Goal: Communication & Community: Ask a question

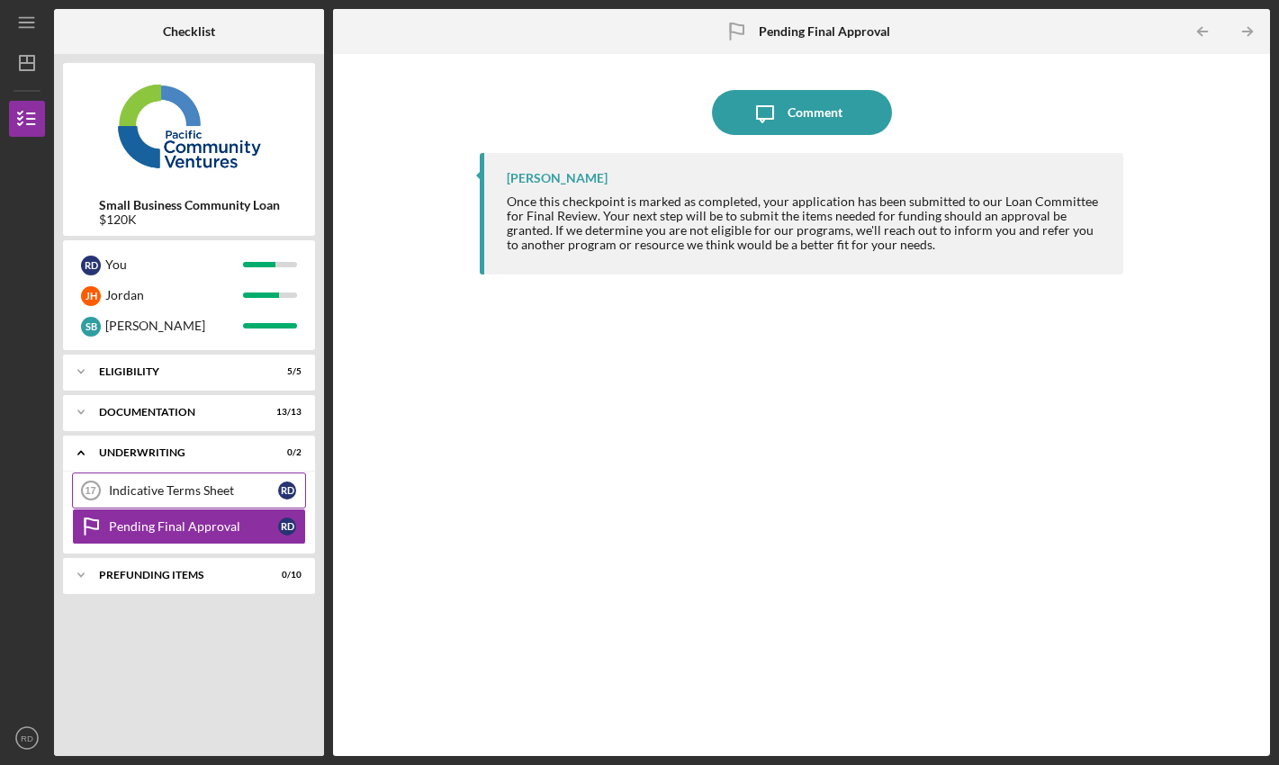
click at [240, 483] on div "Indicative Terms Sheet" at bounding box center [193, 490] width 169 height 14
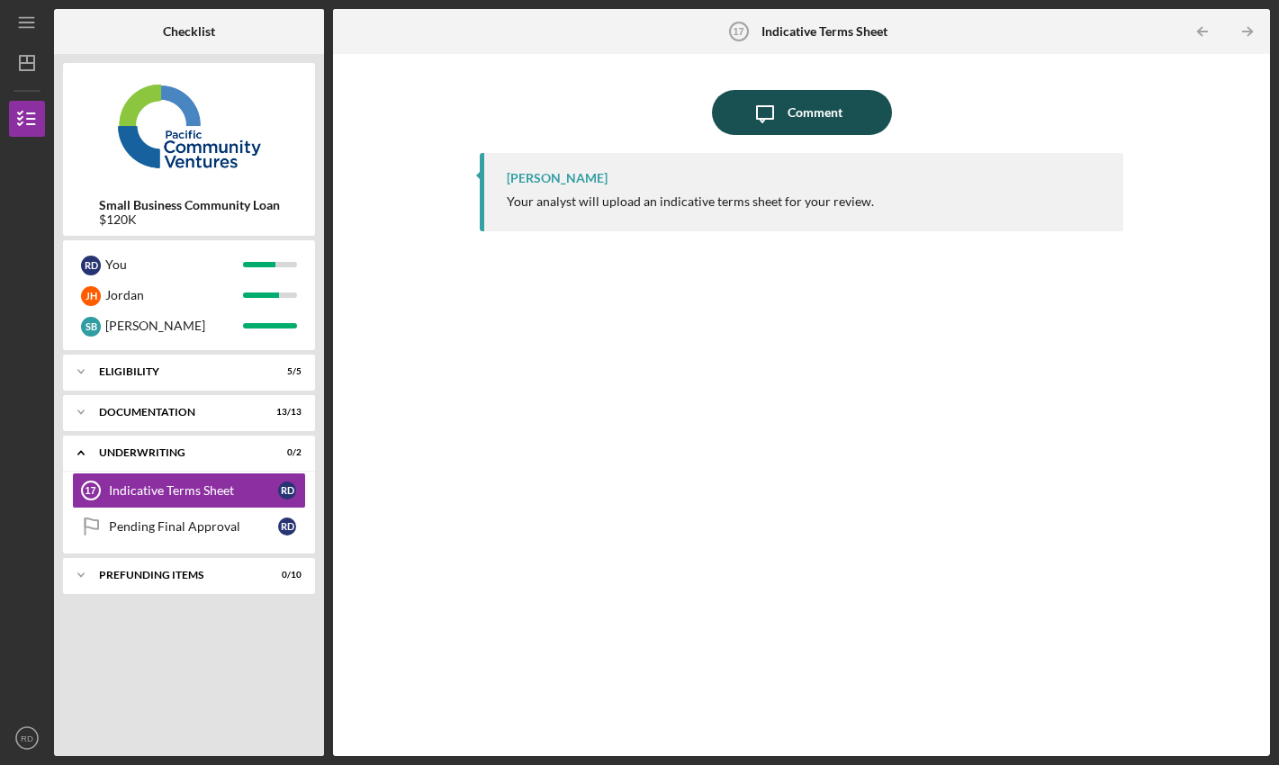
click at [858, 122] on button "Icon/Message Comment" at bounding box center [802, 112] width 180 height 45
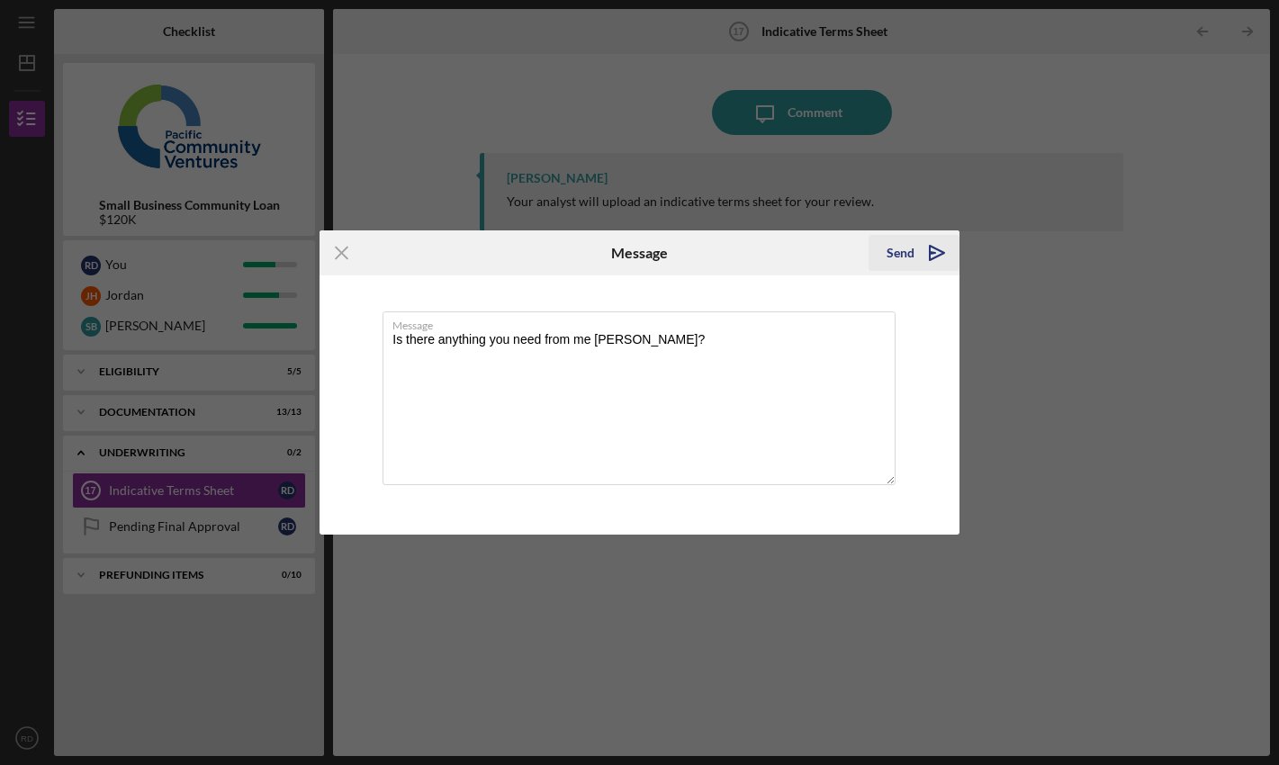
type textarea "Is there anything you need from me [PERSON_NAME]?"
click at [890, 246] on div "Send" at bounding box center [900, 253] width 28 height 36
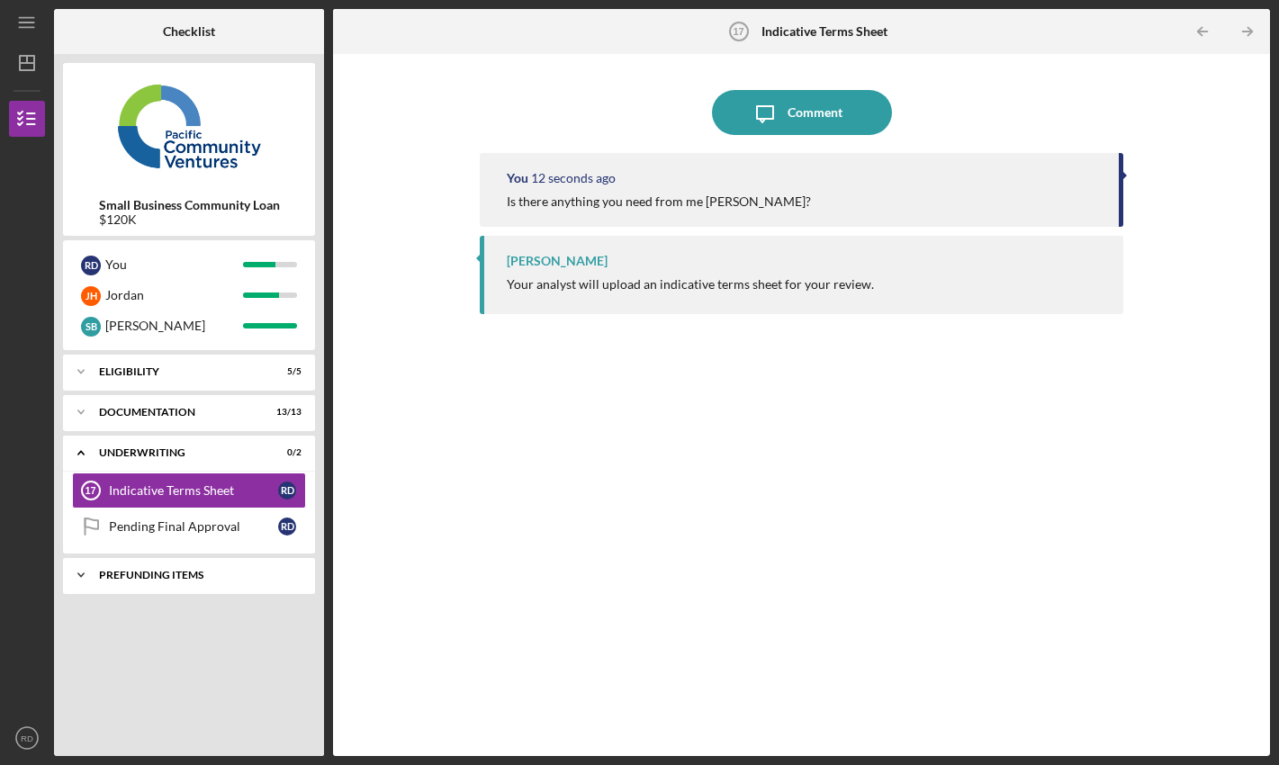
click at [221, 572] on div "Prefunding Items" at bounding box center [195, 575] width 193 height 11
